Goal: Use online tool/utility

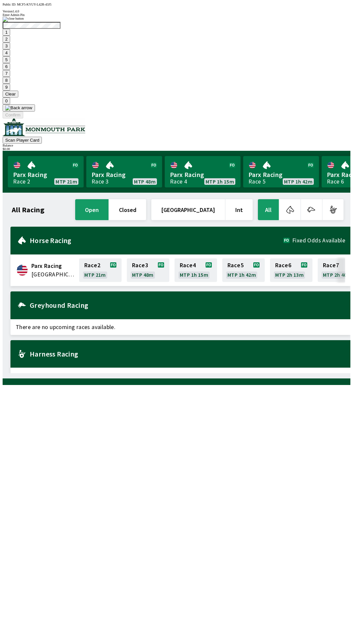
click at [10, 91] on button "9" at bounding box center [7, 87] width 8 height 7
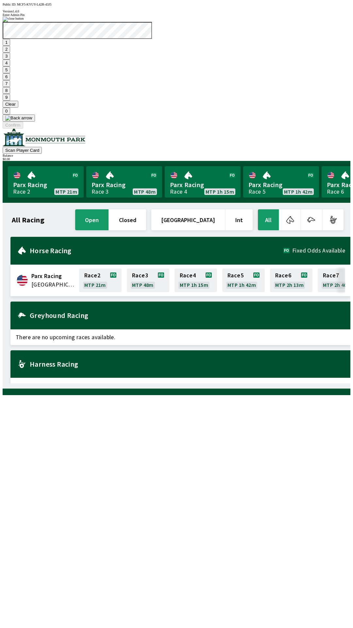
click at [10, 87] on button "7" at bounding box center [7, 83] width 8 height 7
click at [10, 60] on button "3" at bounding box center [7, 56] width 8 height 7
click at [23, 129] on button "Confirm" at bounding box center [13, 125] width 21 height 7
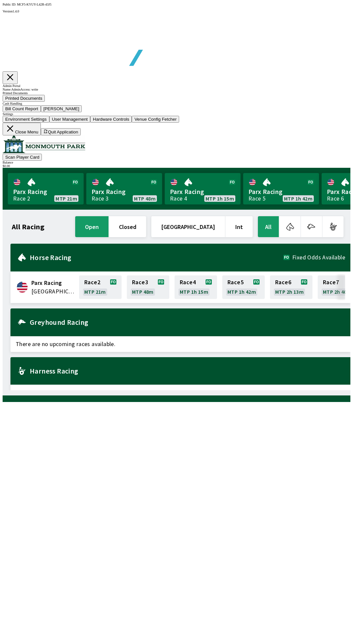
click at [82, 112] on button "[PERSON_NAME]" at bounding box center [61, 108] width 41 height 7
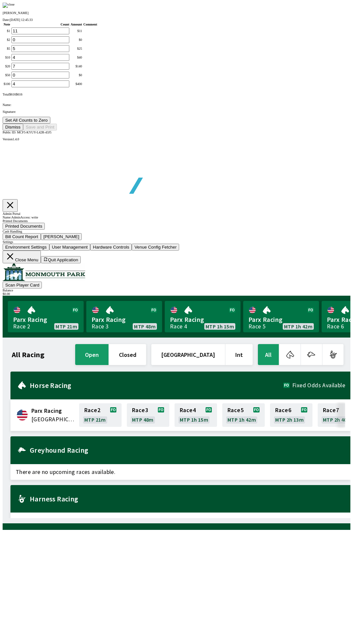
click at [23, 131] on button "Dismiss" at bounding box center [13, 127] width 21 height 7
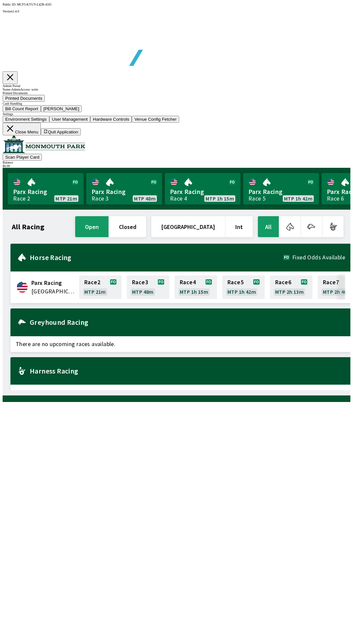
click at [41, 112] on button "Bill Count Report" at bounding box center [22, 108] width 38 height 7
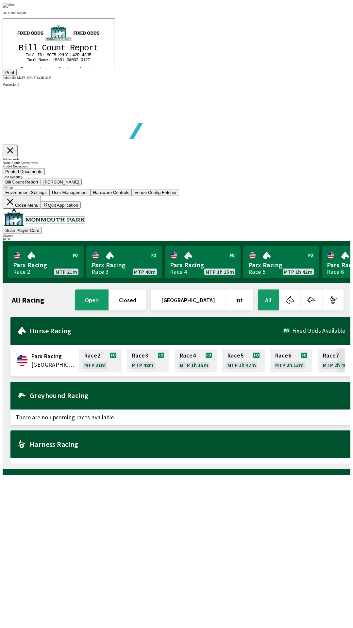
click at [17, 76] on button "Print" at bounding box center [10, 72] width 14 height 7
click at [15, 8] on img at bounding box center [9, 5] width 12 height 5
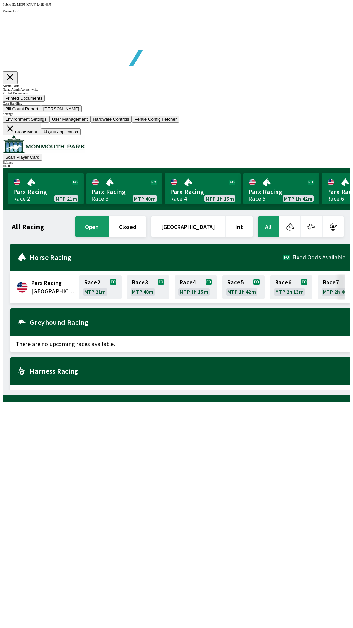
click at [82, 112] on button "[PERSON_NAME]" at bounding box center [61, 108] width 41 height 7
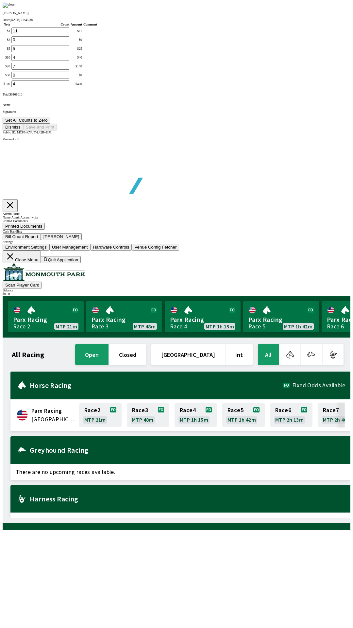
click at [50, 124] on button "Set All Counts to Zero" at bounding box center [27, 120] width 48 height 7
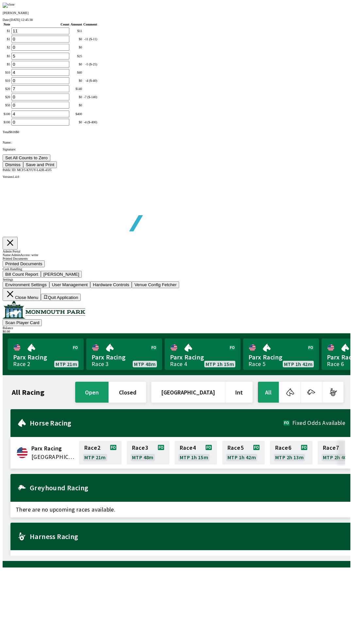
click at [57, 168] on button "Save and Print" at bounding box center [40, 164] width 34 height 7
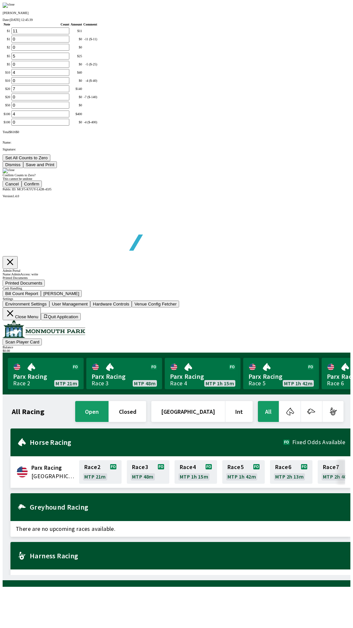
click at [42, 188] on button "Confirm" at bounding box center [32, 184] width 21 height 7
type input "0"
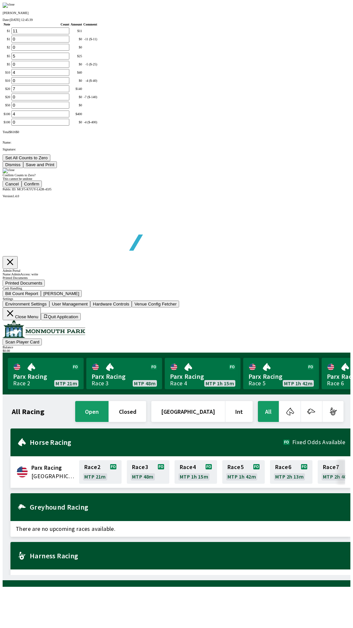
type input "0"
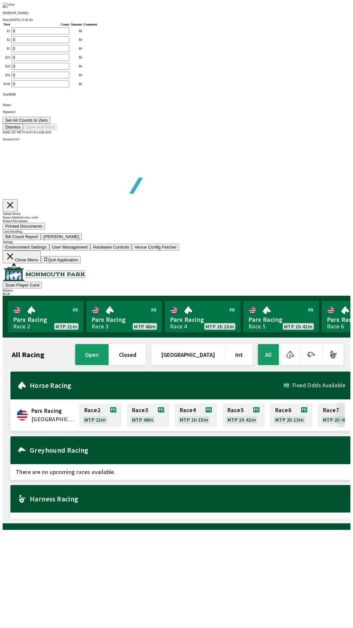
click at [23, 131] on button "Dismiss" at bounding box center [13, 127] width 21 height 7
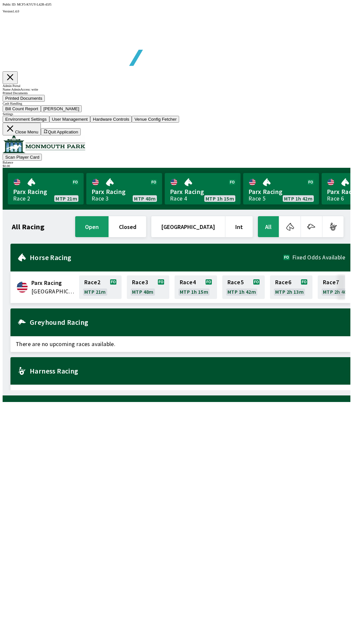
click at [41, 136] on button "Close Menu" at bounding box center [22, 129] width 38 height 13
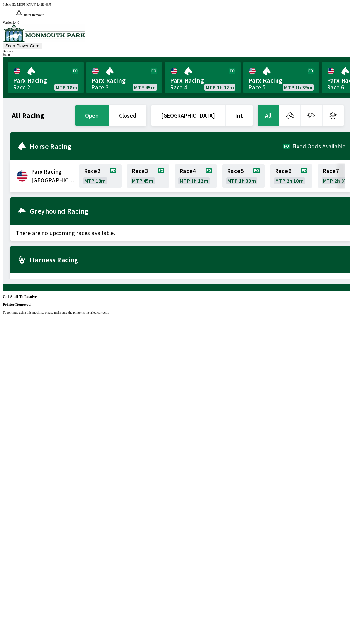
click at [290, 517] on div "Public ID: MCF5-KYUY-L42R-43J5 Printer Removed To continue using this machine, …" at bounding box center [177, 317] width 348 height 628
